Goal: Communication & Community: Answer question/provide support

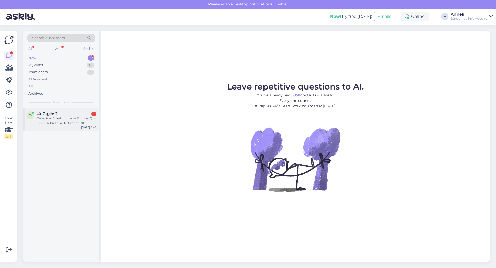
click at [61, 121] on div "Tere , Kas Etiketiprinterile Brother QL-1100C sobivad kõik Brother DK Kleepkirj…" at bounding box center [66, 120] width 59 height 9
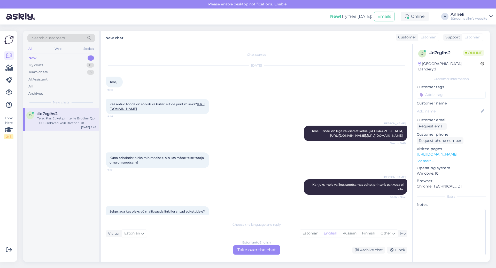
scroll to position [187, 0]
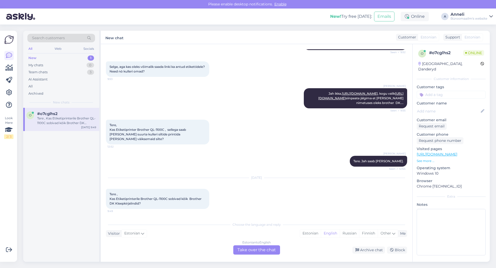
click at [238, 100] on div "Marje Tamm Jah ikka, https://www.byroomaailm.ee/kontoritehnika/etiketiprinterid…" at bounding box center [256, 99] width 301 height 32
click at [270, 204] on div "Sep 15 2025 Tere , Kas Etiketiprinterile Brother QL-1100C sobivad kõik Brother …" at bounding box center [256, 194] width 301 height 42
click at [252, 149] on div "Tere, Kas Etiketiprinter Brother QL-1100C , sellega saab peale suurte kulleri s…" at bounding box center [256, 132] width 301 height 36
drag, startPoint x: 169, startPoint y: 199, endPoint x: 154, endPoint y: 199, distance: 14.5
click at [154, 199] on span "Tere , Kas Etiketiprinterile Brother QL-1100C sobivad kõik Brother DK Kleepkirj…" at bounding box center [156, 198] width 93 height 13
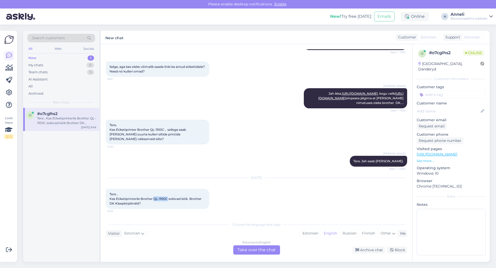
copy span "QL-1100C"
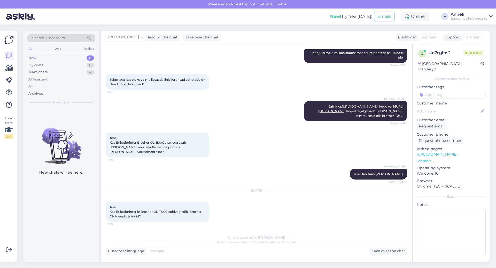
click at [246, 96] on div "Marje Tamm Jah ikka, https://www.byroomaailm.ee/kontoritehnika/etiketiprinterid…" at bounding box center [256, 112] width 301 height 32
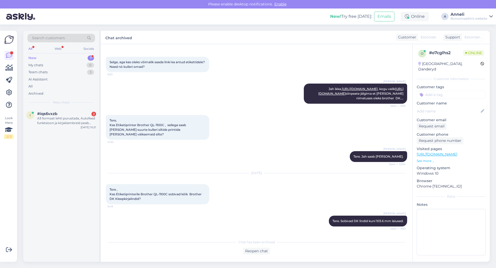
scroll to position [191, 0]
click at [74, 123] on div "A3 formaat lehti purustada, Autofeed funktsioon ja kirjaklambreid peab purustam…" at bounding box center [66, 120] width 59 height 9
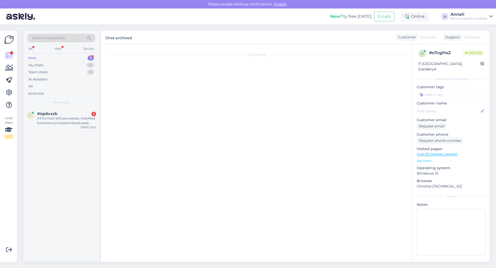
scroll to position [0, 0]
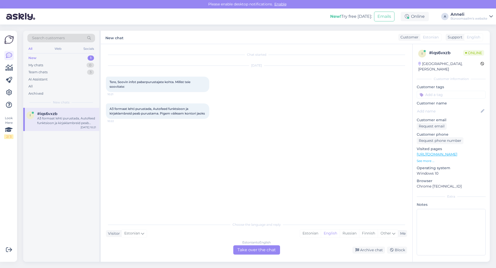
click at [217, 87] on div "Sep 15 2025 Tere, Soovin infot paberpurustajate kohta. Millist teie soovitate: …" at bounding box center [256, 79] width 301 height 38
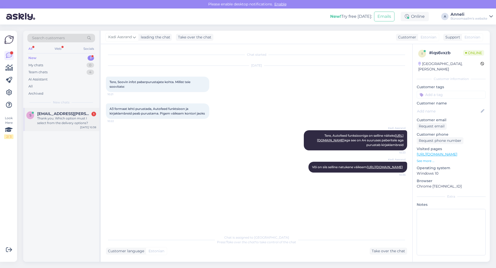
click at [65, 119] on div "Thank you. Which option must I select from the delivery options?" at bounding box center [66, 120] width 59 height 9
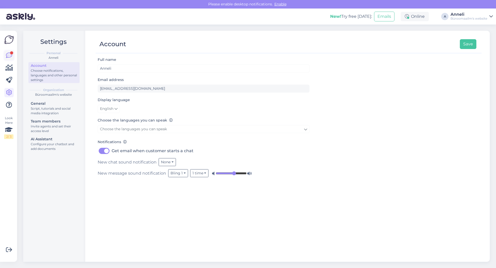
click at [7, 57] on icon at bounding box center [9, 55] width 6 height 6
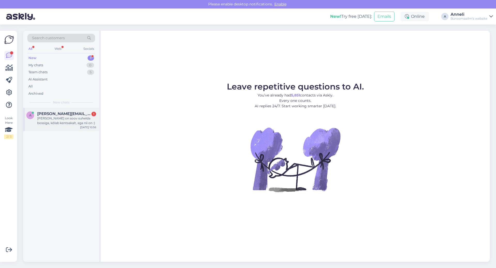
click at [45, 115] on span "[PERSON_NAME][EMAIL_ADDRESS][DOMAIN_NAME]" at bounding box center [64, 114] width 54 height 5
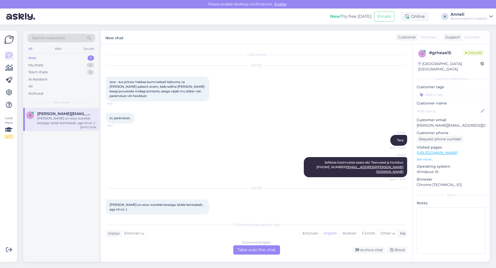
scroll to position [6, 0]
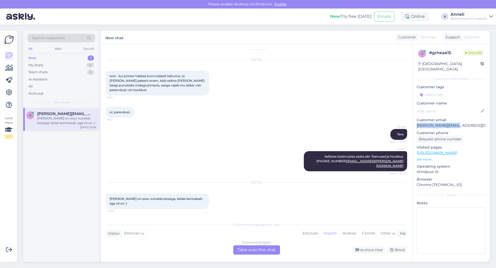
drag, startPoint x: 455, startPoint y: 121, endPoint x: 416, endPoint y: 121, distance: 38.7
click at [416, 121] on div "g # grheae15 Online [GEOGRAPHIC_DATA], [GEOGRAPHIC_DATA] Customer information C…" at bounding box center [450, 153] width 77 height 218
copy p "[PERSON_NAME][EMAIL_ADDRESS][DOMAIN_NAME]"
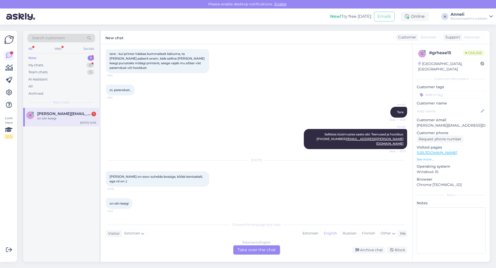
click at [209, 113] on div "[PERSON_NAME] Seen ✓ 10:13" at bounding box center [256, 112] width 301 height 22
click at [310, 232] on div "Estonian" at bounding box center [310, 234] width 21 height 8
click at [261, 248] on div "Estonian to Estonian Take over the chat" at bounding box center [256, 250] width 47 height 9
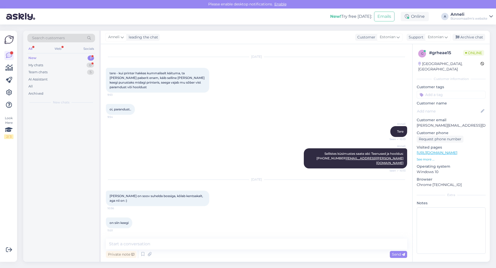
scroll to position [9, 0]
click at [193, 245] on textarea at bounding box center [256, 244] width 301 height 11
type textarea "Tere"
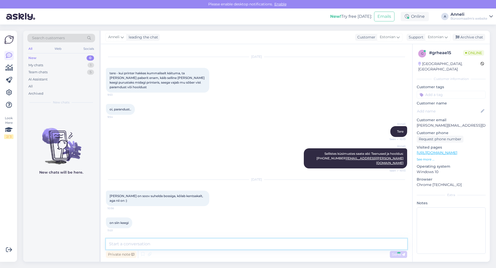
scroll to position [31, 0]
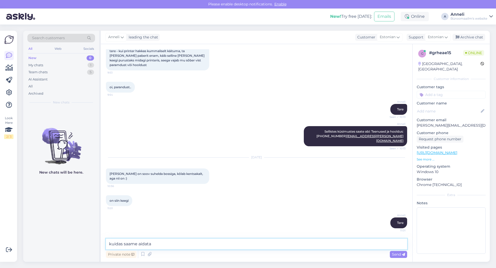
type textarea "kuidas saame aidata?"
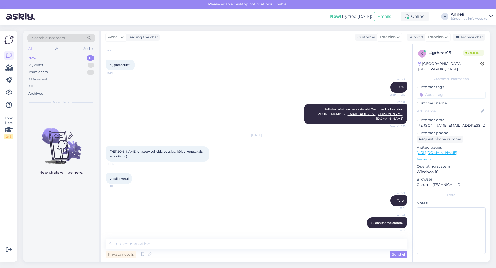
click at [239, 208] on div "[PERSON_NAME] 11:01" at bounding box center [256, 201] width 301 height 22
click at [307, 187] on div "on siin keegi 11:01" at bounding box center [256, 179] width 301 height 22
click at [344, 174] on div "on siin keegi 11:01" at bounding box center [256, 179] width 301 height 22
click at [208, 78] on div "[PERSON_NAME] Seen ✓ 10:13" at bounding box center [256, 87] width 301 height 22
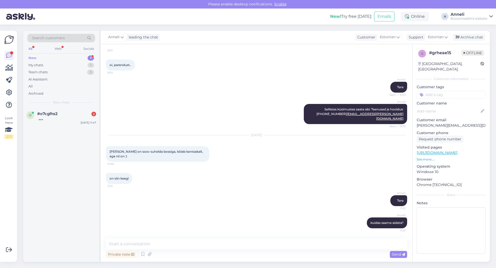
click at [266, 62] on div "oi, parandust.. 9:54" at bounding box center [256, 65] width 301 height 22
click at [256, 195] on div "[PERSON_NAME] 11:01" at bounding box center [256, 201] width 301 height 22
click at [46, 111] on div "o #o7cglhs2 [DATE] 11:47" at bounding box center [61, 117] width 76 height 19
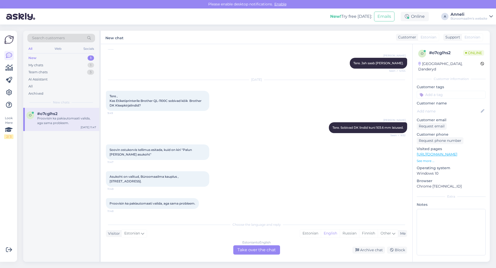
click at [300, 123] on div "[PERSON_NAME] Tere. Sobivad DK lindid kuni 103.6 mm laiused. Seen ✓ 9:52" at bounding box center [256, 128] width 301 height 22
click at [290, 163] on div "Soovin ostukorvis tellimus esitada, kuid on kiri "Palun [PERSON_NAME] asukoht" …" at bounding box center [256, 152] width 301 height 27
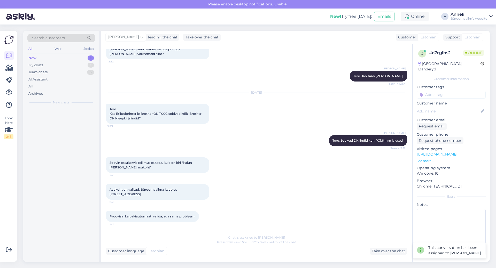
scroll to position [267, 0]
